Goal: Information Seeking & Learning: Compare options

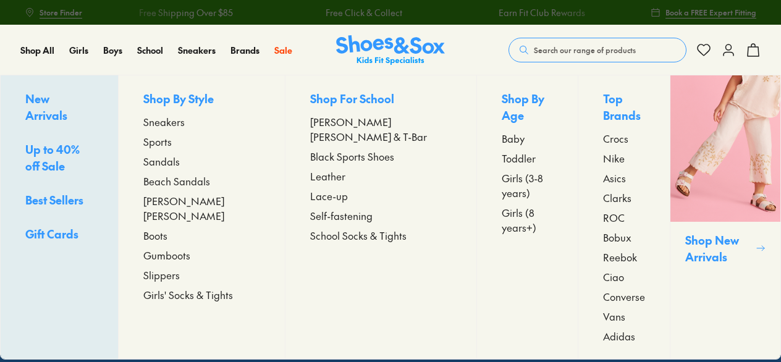
click at [185, 124] on span "Sneakers" at bounding box center [163, 121] width 41 height 15
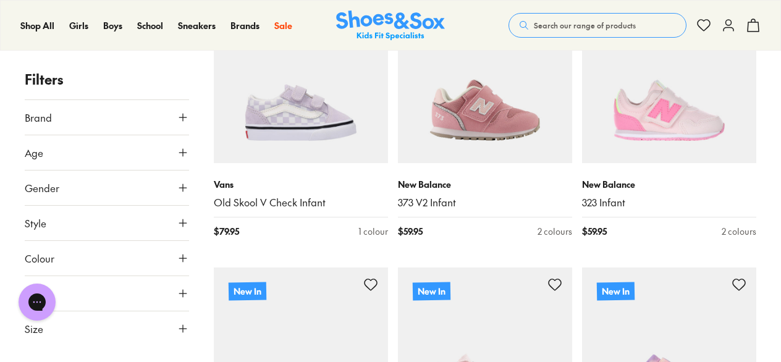
click at [182, 322] on icon at bounding box center [183, 328] width 12 height 12
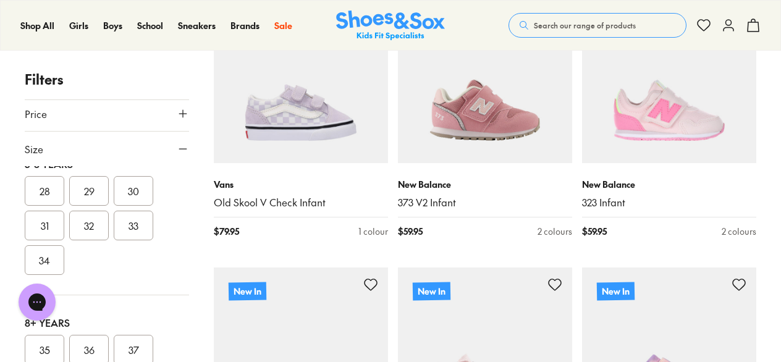
scroll to position [326, 0]
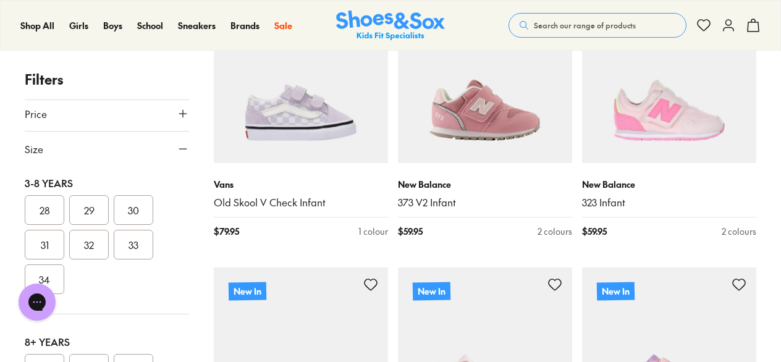
click at [44, 208] on button "28" at bounding box center [45, 210] width 40 height 30
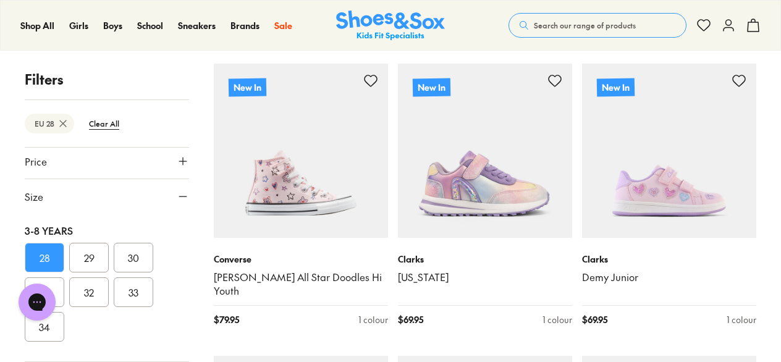
scroll to position [344, 0]
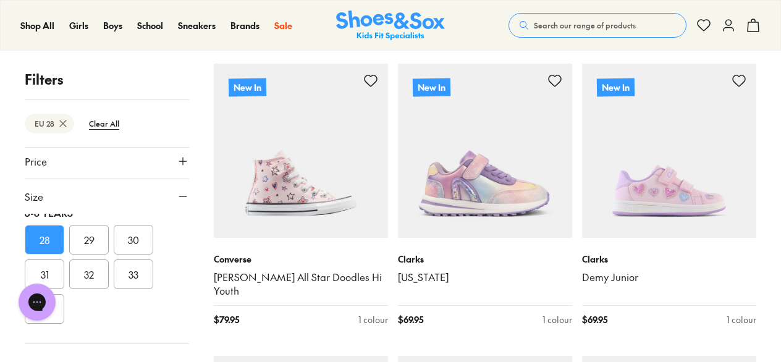
click at [88, 238] on button "29" at bounding box center [89, 240] width 40 height 30
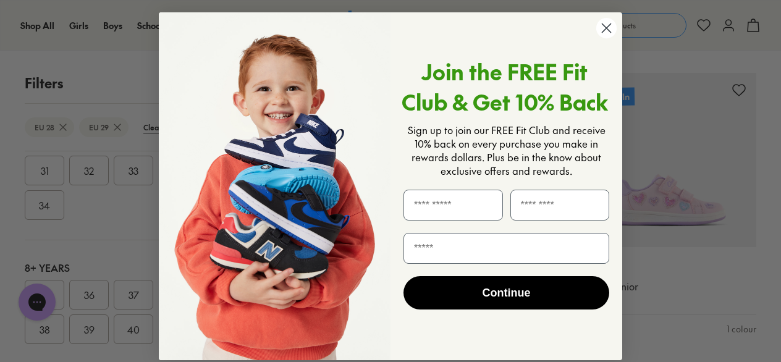
scroll to position [203, 0]
click at [603, 31] on circle "Close dialog" at bounding box center [606, 28] width 20 height 20
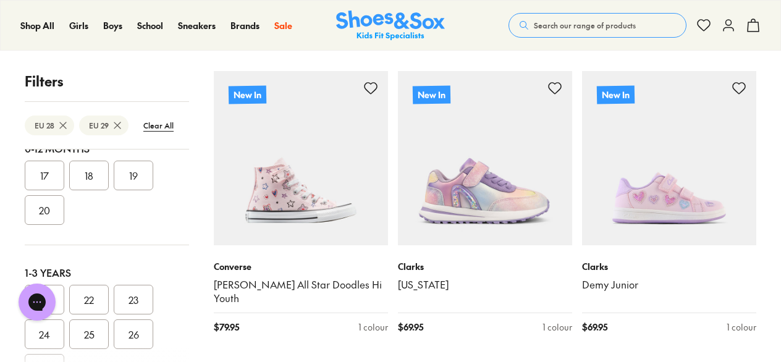
scroll to position [0, 0]
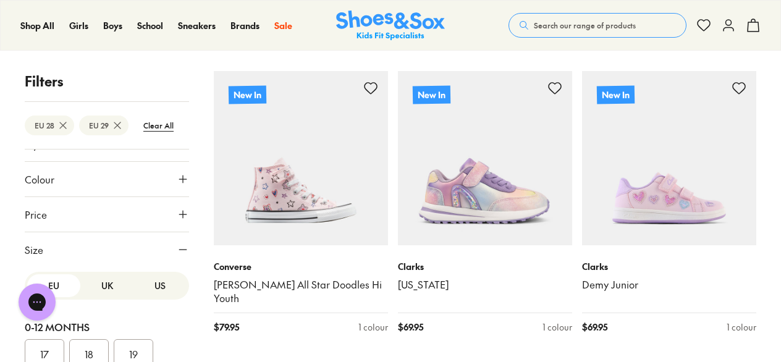
click at [179, 243] on icon at bounding box center [183, 249] width 12 height 12
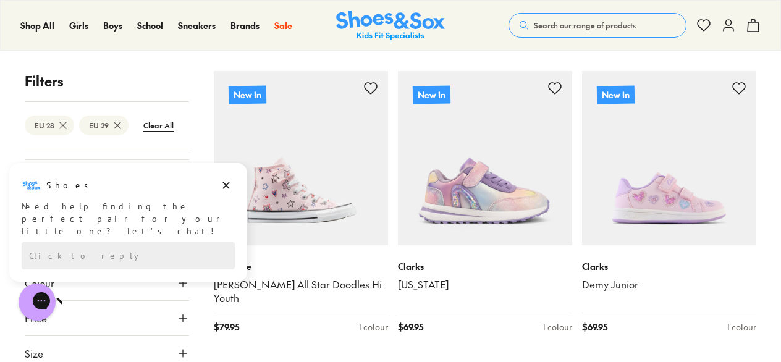
click at [179, 312] on icon at bounding box center [183, 318] width 12 height 12
click at [228, 183] on icon "Dismiss campaign" at bounding box center [226, 185] width 12 height 15
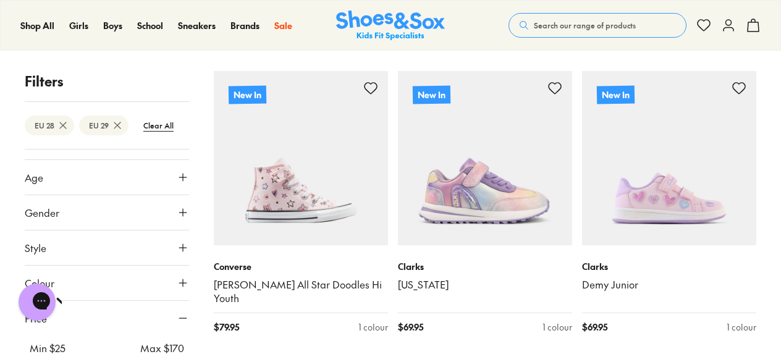
scroll to position [89, 0]
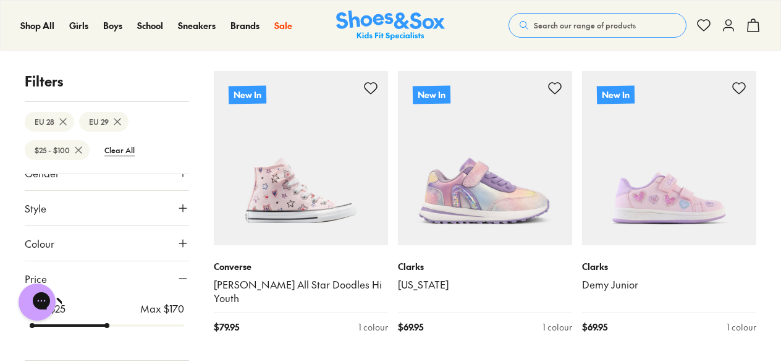
scroll to position [186, 0]
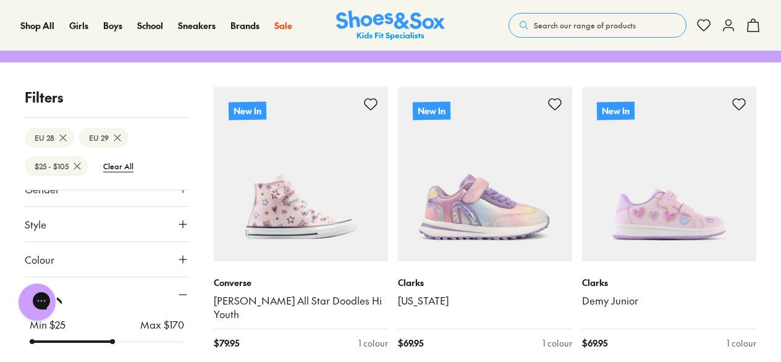
drag, startPoint x: 177, startPoint y: 300, endPoint x: 112, endPoint y: 301, distance: 64.9
click at [112, 339] on input "range" at bounding box center [107, 341] width 154 height 5
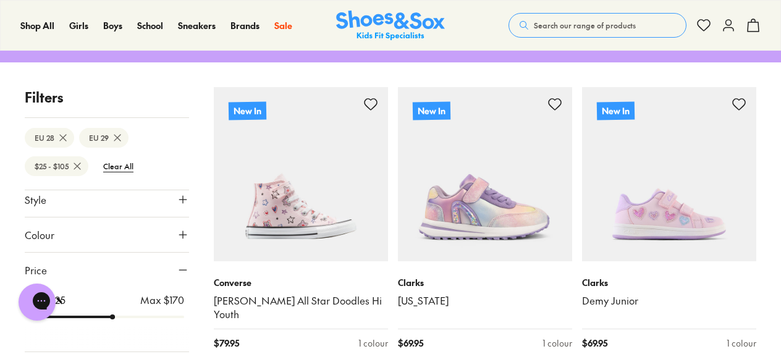
scroll to position [111, 0]
click at [174, 300] on p "Max $ 170" at bounding box center [162, 302] width 44 height 15
drag, startPoint x: 112, startPoint y: 316, endPoint x: 94, endPoint y: 316, distance: 18.5
type input "**"
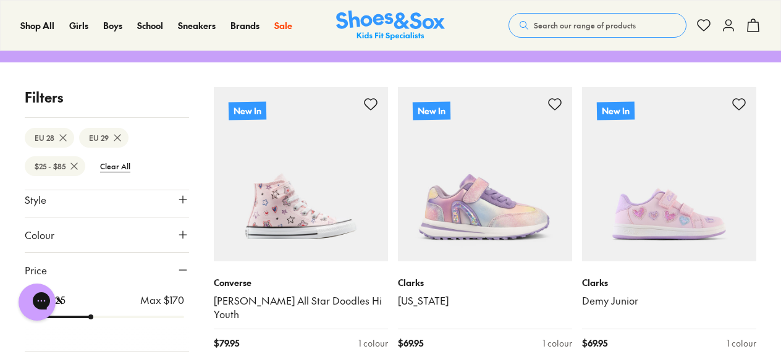
click at [94, 316] on input "range" at bounding box center [107, 316] width 154 height 5
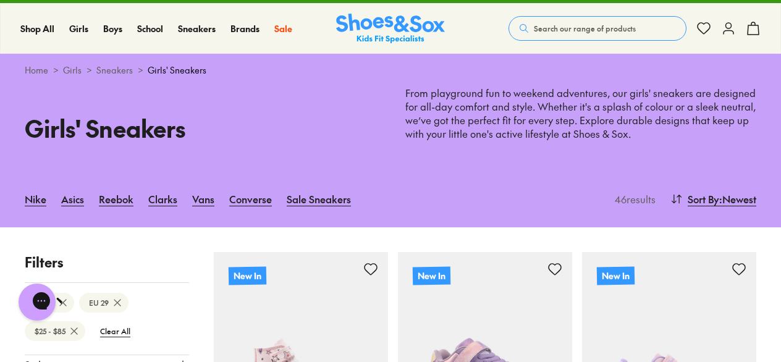
scroll to position [8, 0]
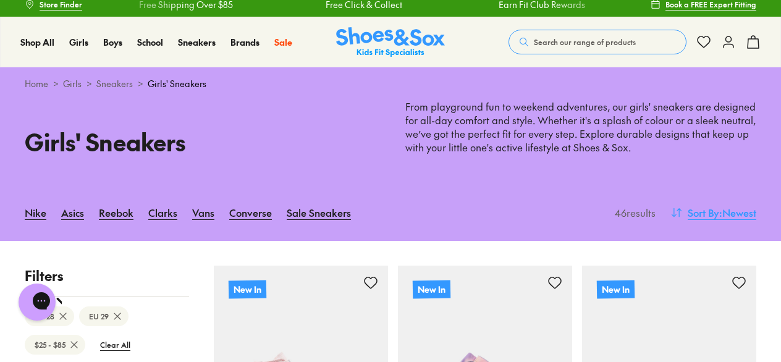
click at [703, 210] on span "Sort By" at bounding box center [702, 212] width 31 height 15
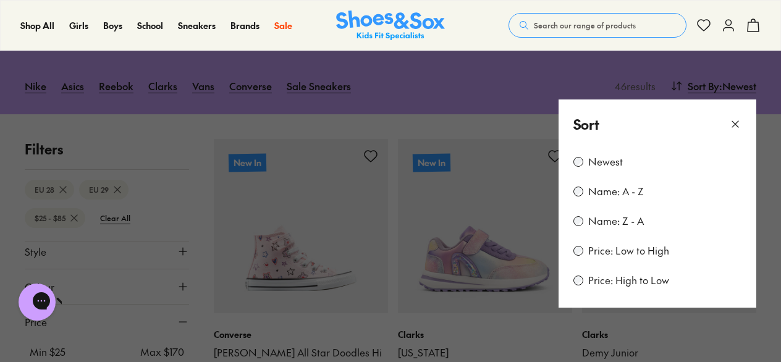
scroll to position [138, 0]
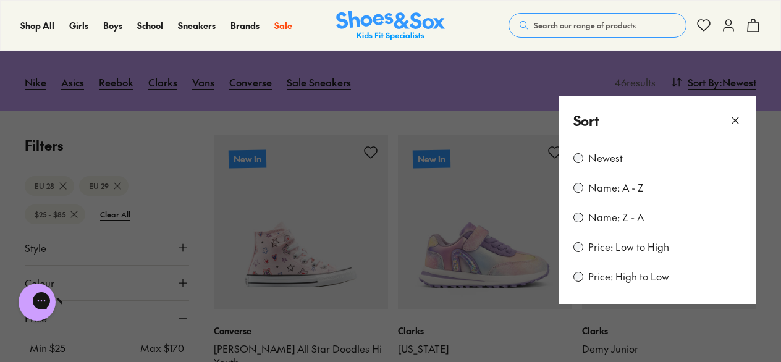
click at [598, 246] on label "Price: Low to High" at bounding box center [628, 247] width 81 height 14
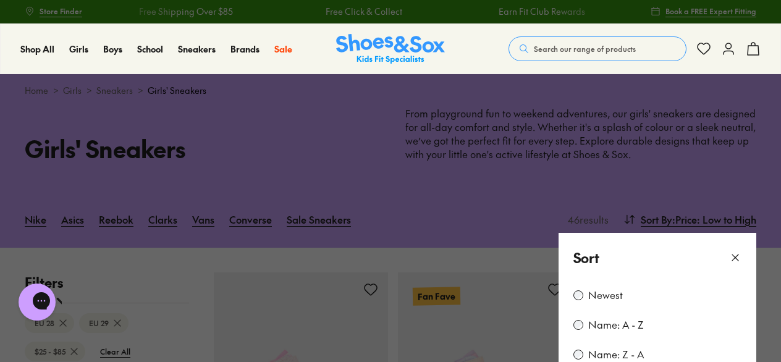
click at [734, 258] on icon at bounding box center [735, 257] width 12 height 12
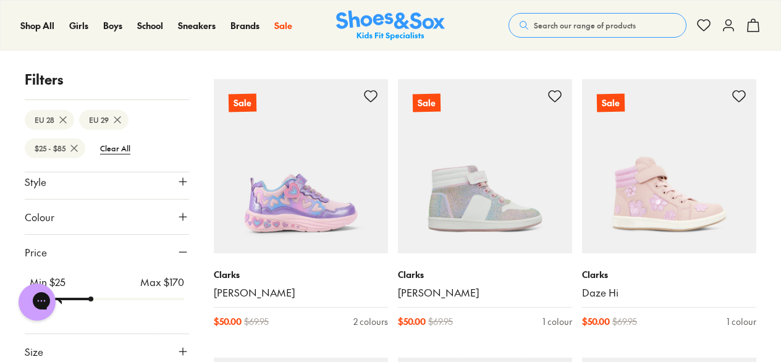
scroll to position [473, 0]
click at [490, 290] on link "Danika Hi" at bounding box center [485, 293] width 174 height 14
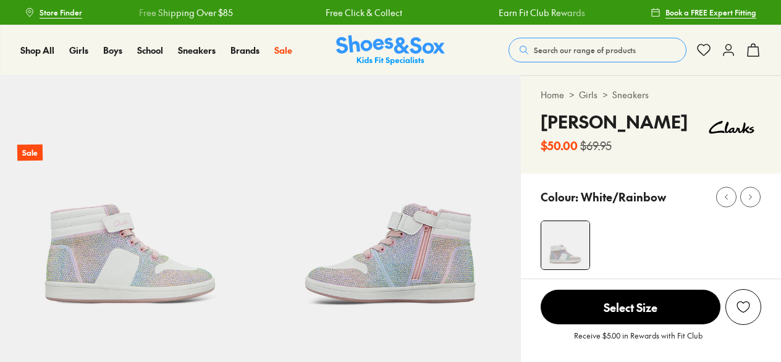
scroll to position [6, 0]
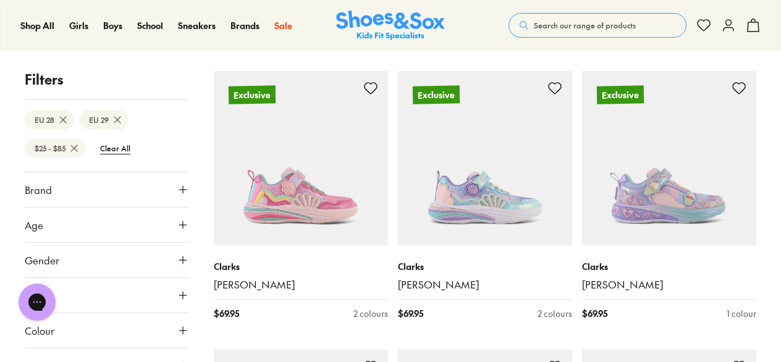
scroll to position [1594, 0]
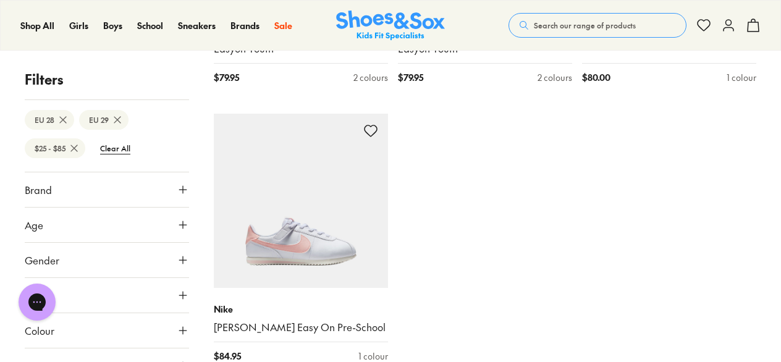
scroll to position [4365, 0]
